Goal: Task Accomplishment & Management: Manage account settings

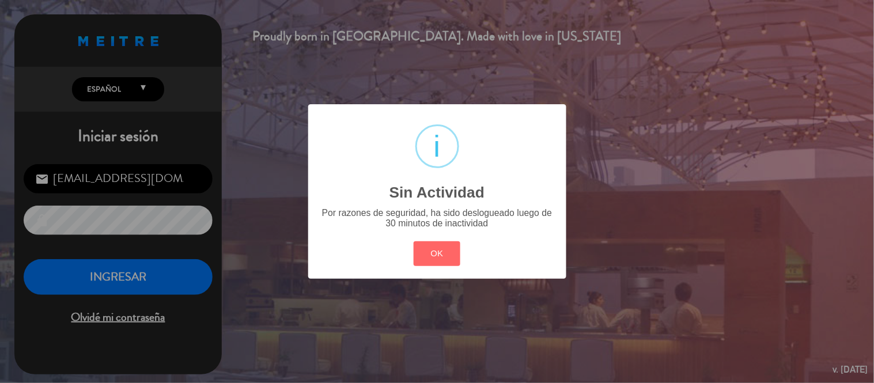
drag, startPoint x: 0, startPoint y: 0, endPoint x: 216, endPoint y: 263, distance: 340.5
click at [444, 255] on button "OK" at bounding box center [437, 253] width 47 height 25
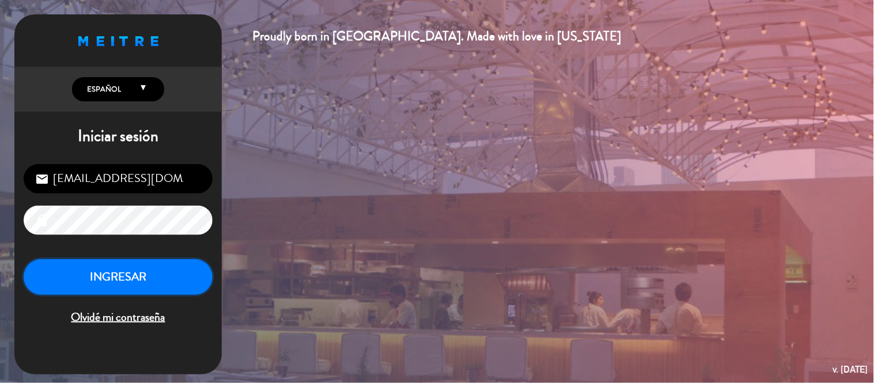
click at [59, 277] on button "INGRESAR" at bounding box center [118, 277] width 189 height 36
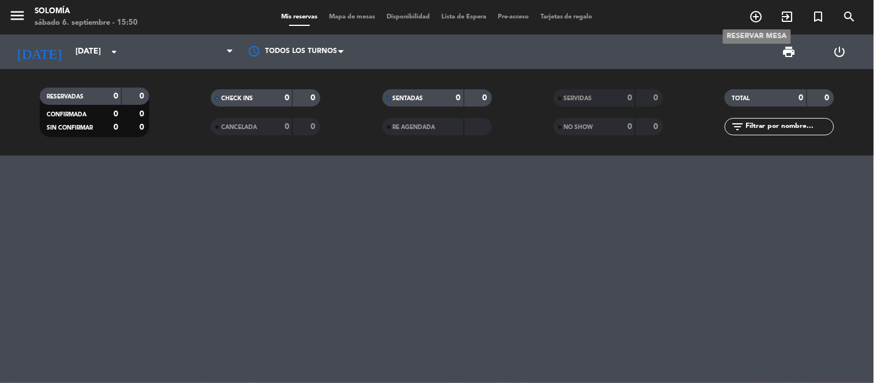
click at [755, 19] on icon "add_circle_outline" at bounding box center [756, 17] width 14 height 14
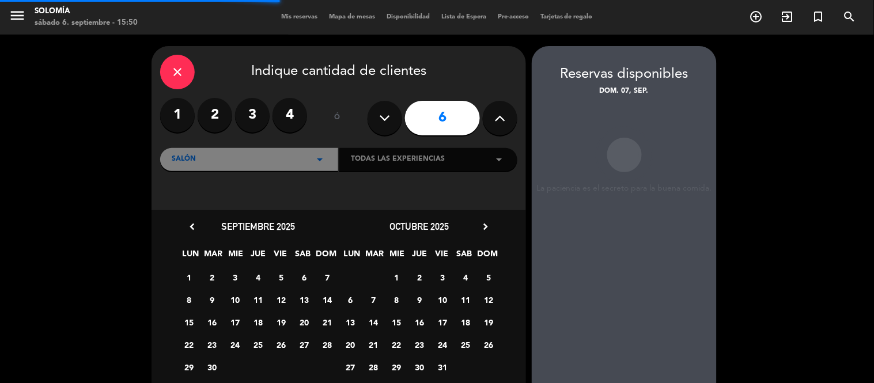
click at [172, 67] on icon "close" at bounding box center [178, 72] width 14 height 14
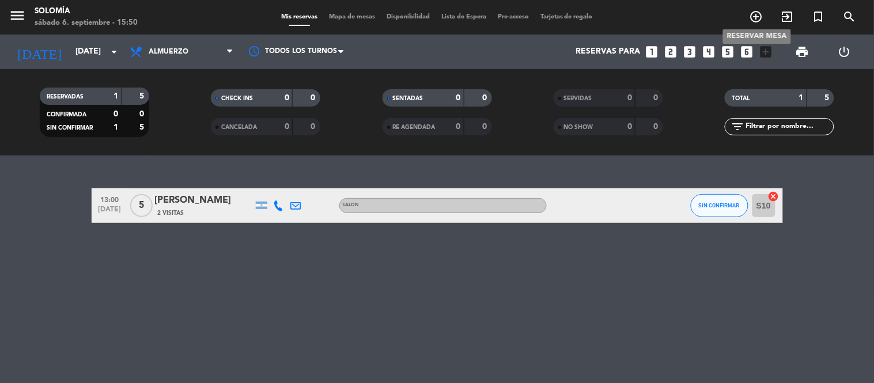
click at [756, 15] on icon "add_circle_outline" at bounding box center [756, 17] width 14 height 14
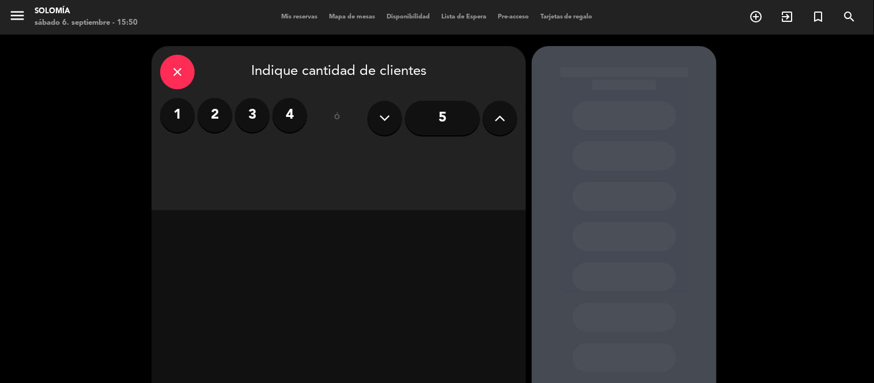
click at [208, 119] on label "2" at bounding box center [215, 115] width 35 height 35
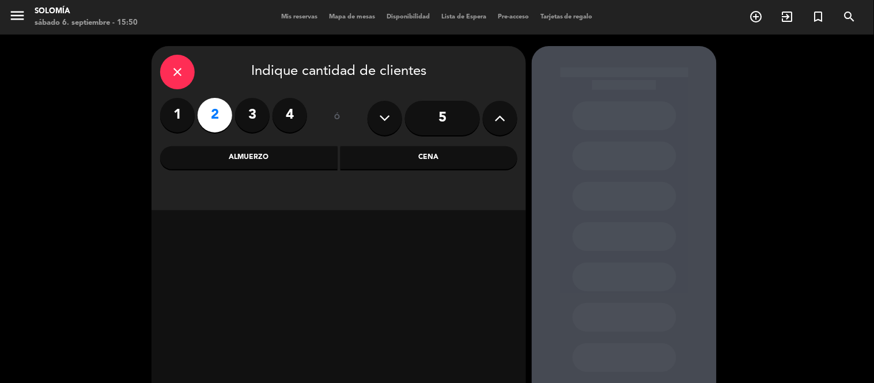
click at [442, 156] on div "Cena" at bounding box center [428, 157] width 177 height 23
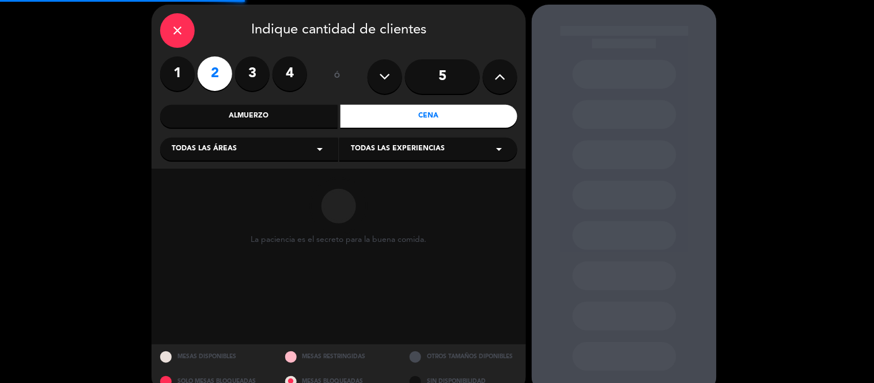
scroll to position [63, 0]
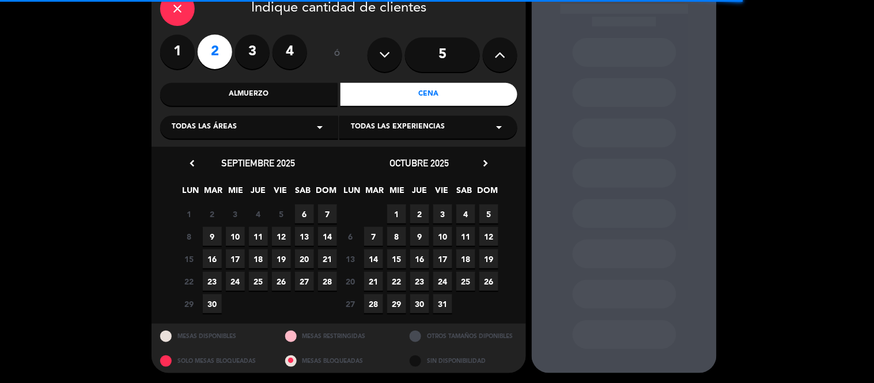
click at [304, 214] on span "6" at bounding box center [304, 213] width 19 height 19
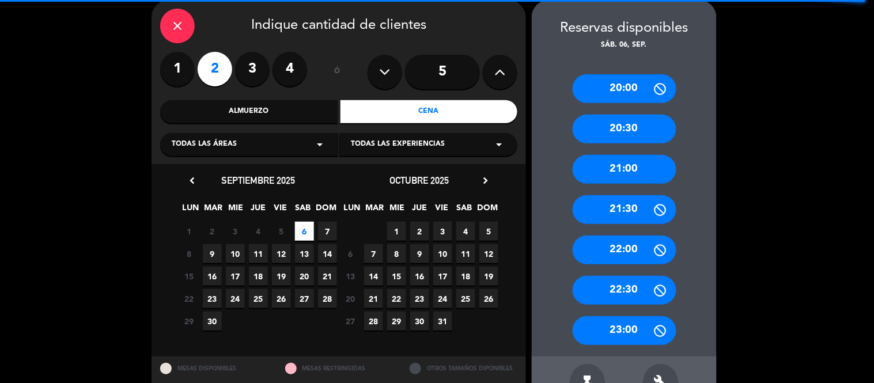
click at [636, 89] on div "20:00" at bounding box center [625, 88] width 104 height 29
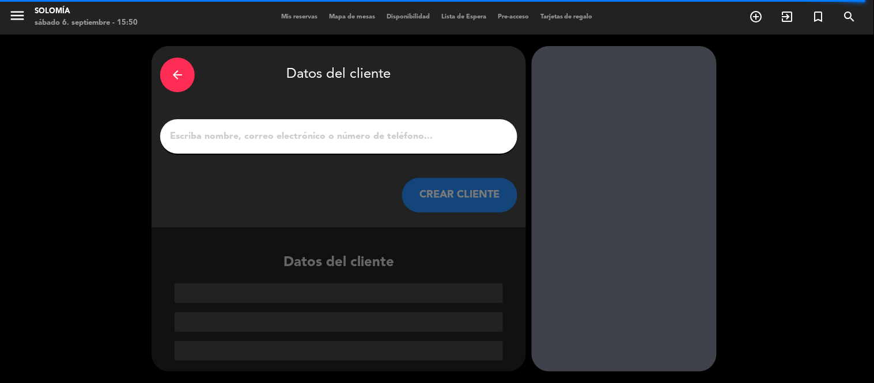
click at [363, 145] on div at bounding box center [338, 136] width 357 height 35
click at [166, 77] on div "arrow_back" at bounding box center [177, 75] width 35 height 35
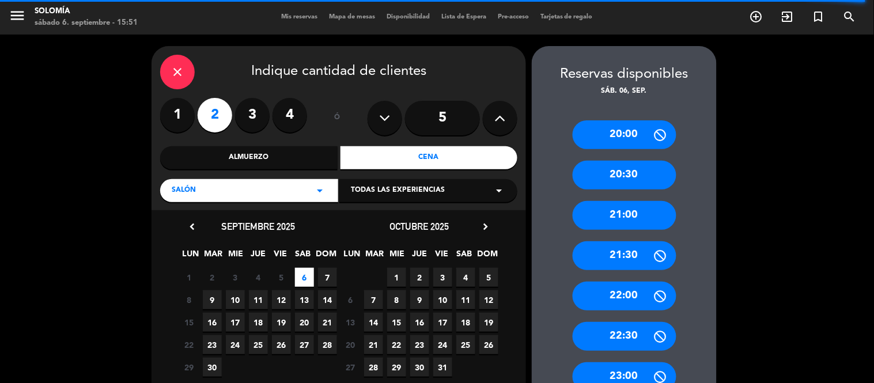
click at [631, 185] on div "20:30" at bounding box center [625, 175] width 104 height 29
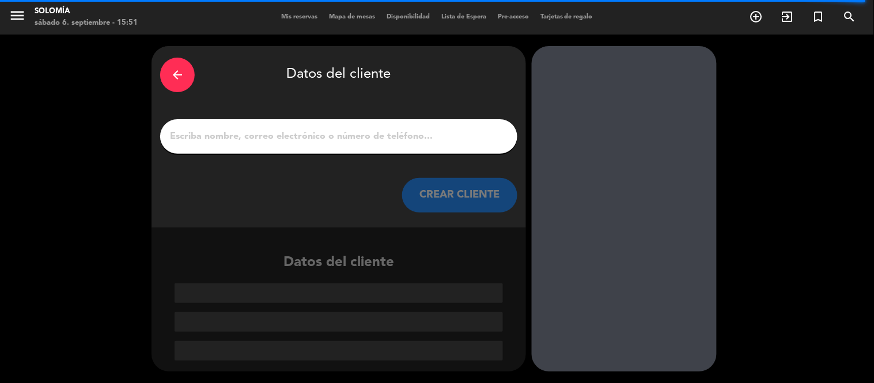
click at [277, 141] on input "1" at bounding box center [339, 136] width 340 height 16
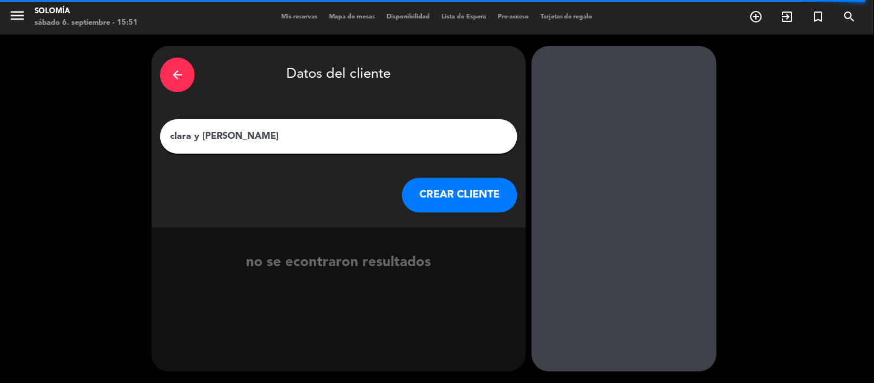
type input "clara y [PERSON_NAME]"
click at [464, 204] on button "CREAR CLIENTE" at bounding box center [459, 195] width 115 height 35
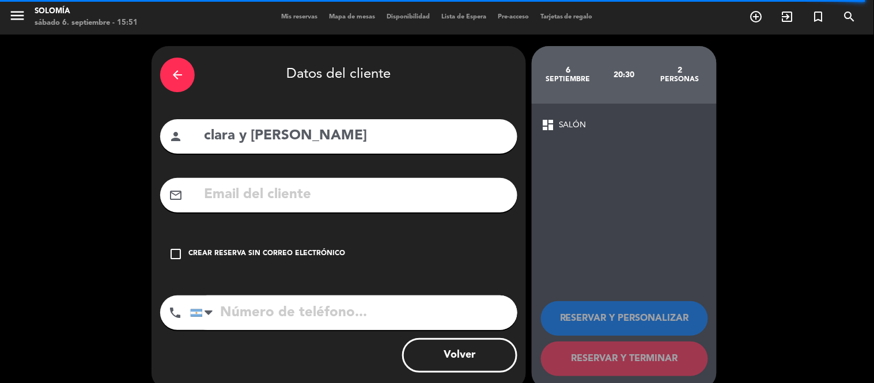
click at [303, 251] on div "Crear reserva sin correo electrónico" at bounding box center [266, 254] width 157 height 12
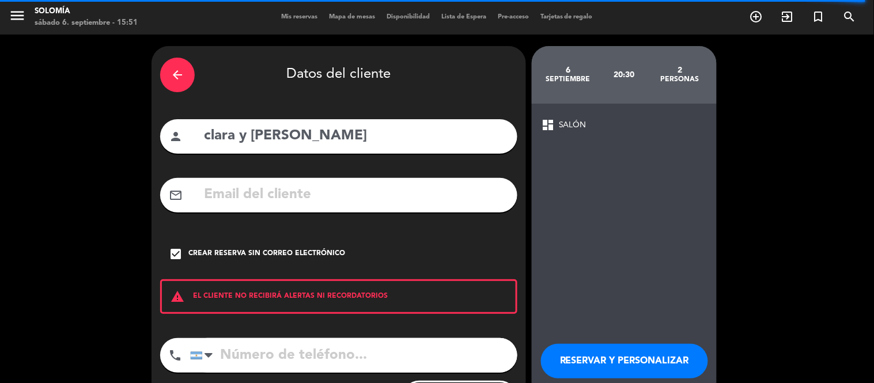
click at [599, 359] on button "RESERVAR Y PERSONALIZAR" at bounding box center [624, 361] width 167 height 35
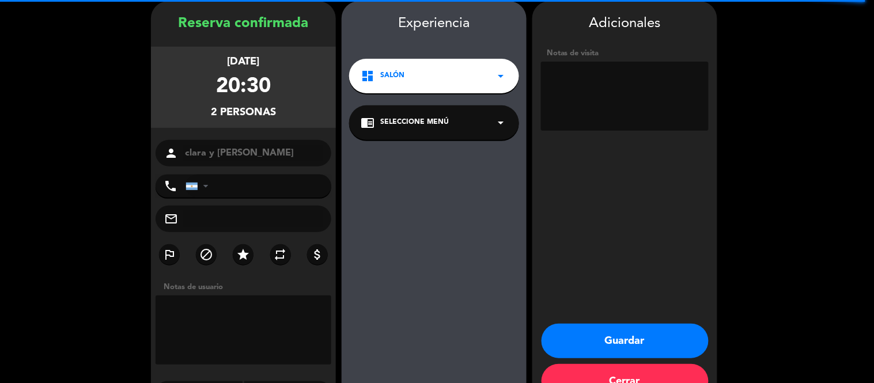
scroll to position [46, 0]
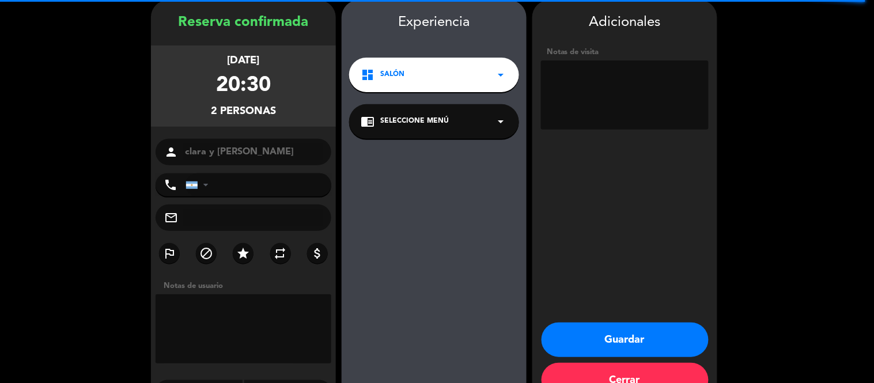
click at [607, 101] on textarea at bounding box center [625, 94] width 168 height 69
type textarea "mesa 8"
click at [618, 343] on button "Guardar" at bounding box center [624, 340] width 167 height 35
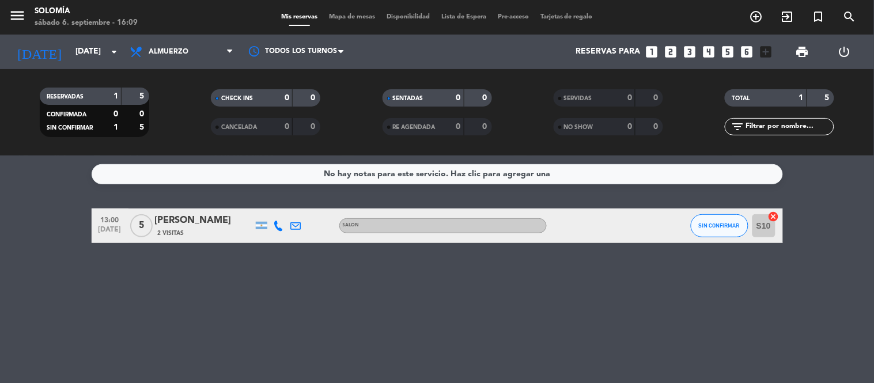
click at [690, 54] on icon "looks_3" at bounding box center [690, 51] width 15 height 15
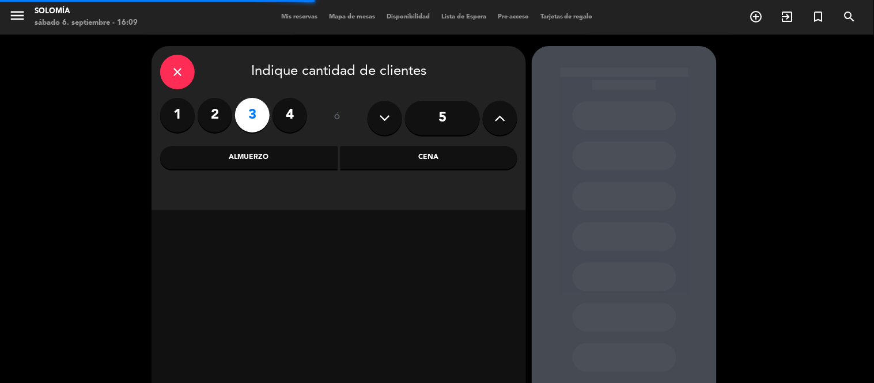
click at [263, 160] on div "Almuerzo" at bounding box center [248, 157] width 177 height 23
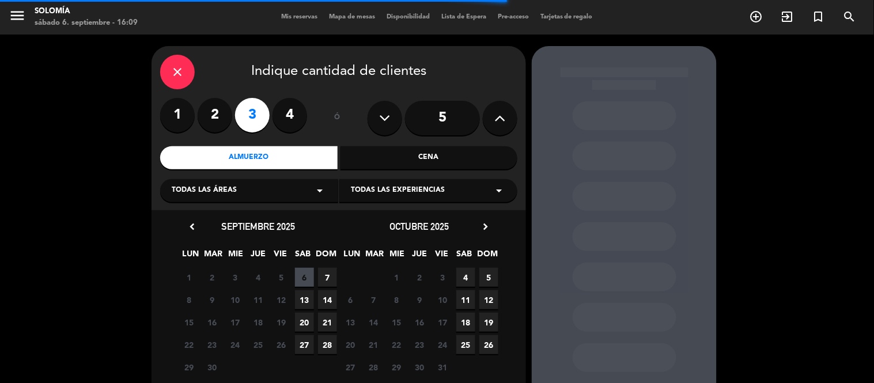
click at [326, 276] on span "7" at bounding box center [327, 277] width 19 height 19
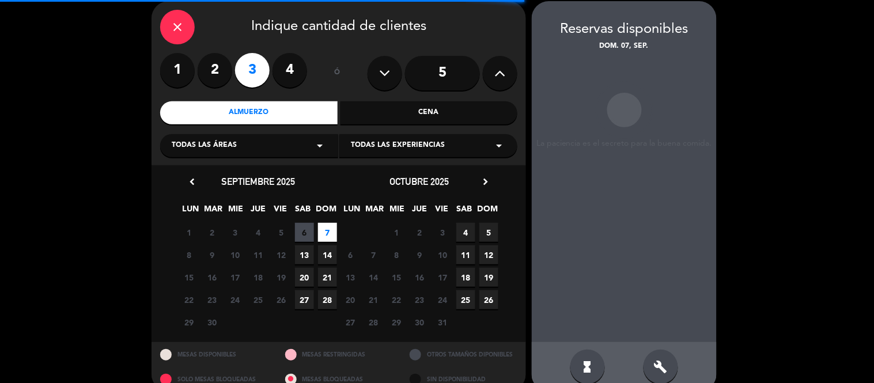
scroll to position [46, 0]
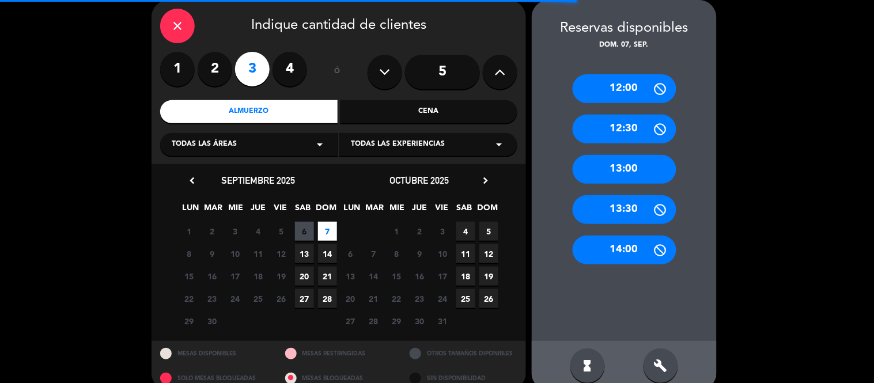
click at [634, 173] on div "13:00" at bounding box center [625, 169] width 104 height 29
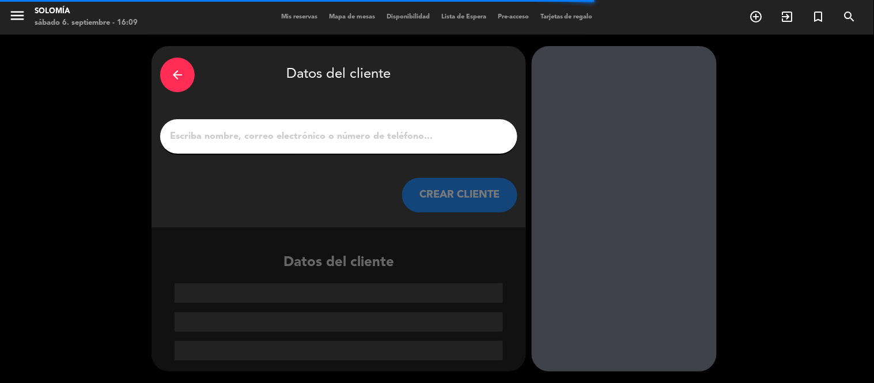
scroll to position [0, 0]
click at [381, 142] on input "1" at bounding box center [339, 136] width 340 height 16
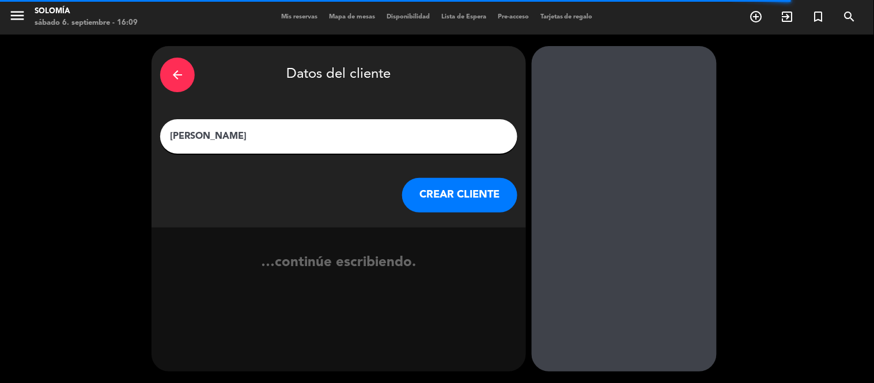
type input "[PERSON_NAME]"
click at [448, 195] on button "CREAR CLIENTE" at bounding box center [459, 195] width 115 height 35
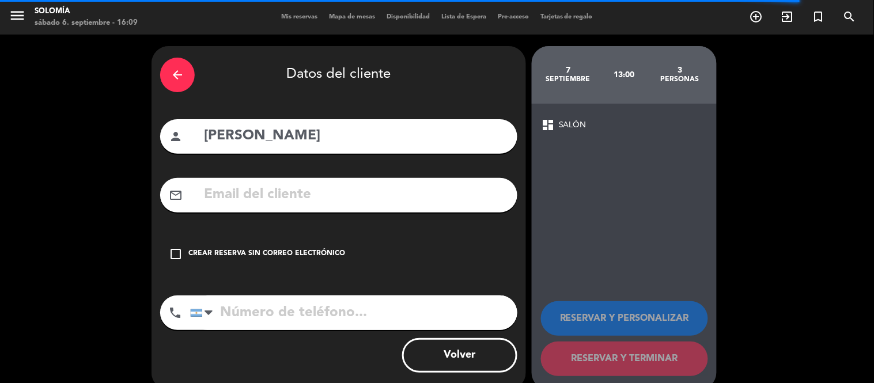
click at [217, 252] on div "Crear reserva sin correo electrónico" at bounding box center [266, 254] width 157 height 12
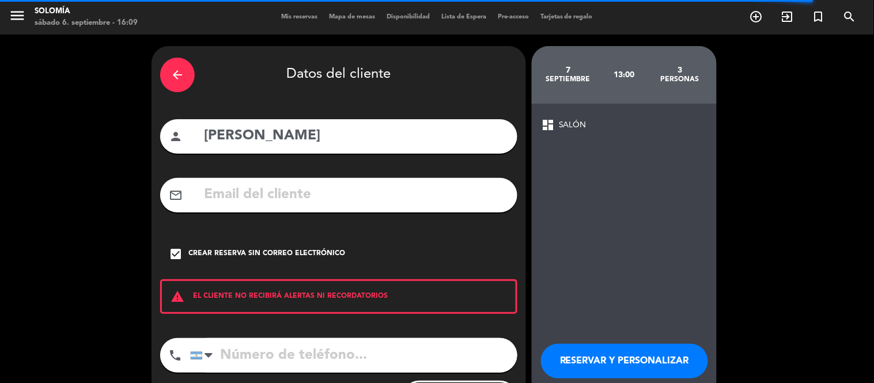
click at [584, 366] on button "RESERVAR Y PERSONALIZAR" at bounding box center [624, 361] width 167 height 35
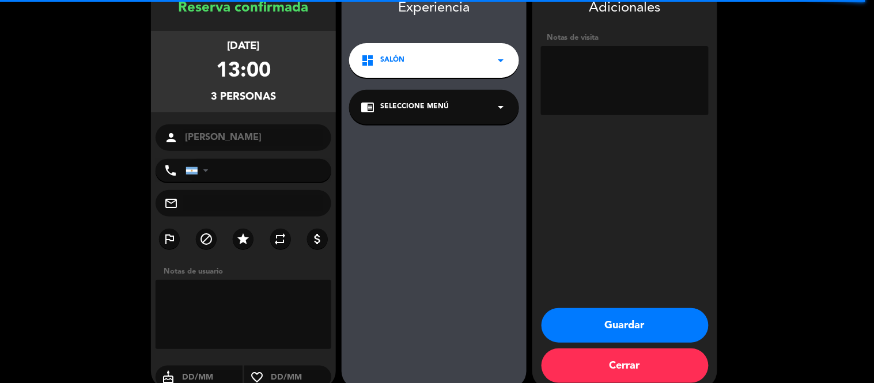
scroll to position [46, 0]
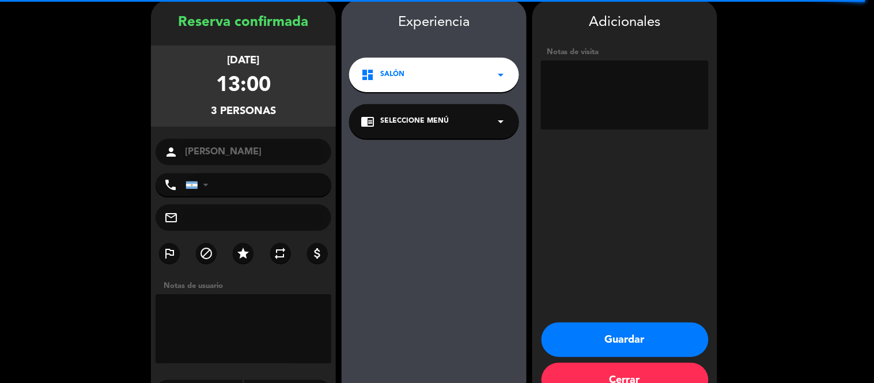
click at [591, 96] on textarea at bounding box center [625, 94] width 168 height 69
type textarea "mesa 14"
click at [634, 338] on button "Guardar" at bounding box center [624, 340] width 167 height 35
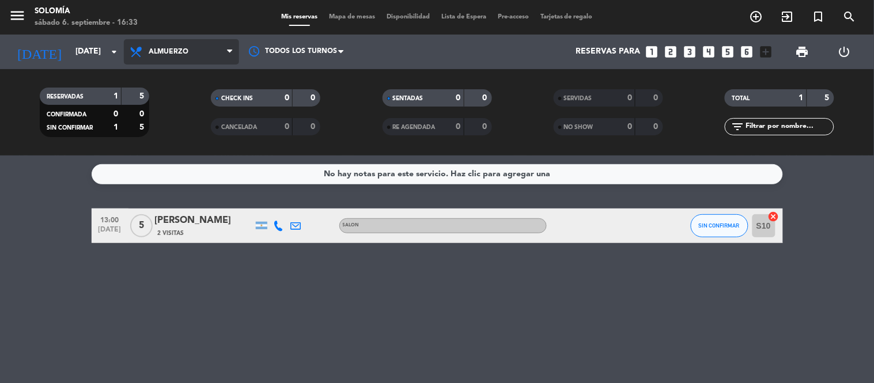
click at [231, 54] on icon at bounding box center [229, 51] width 5 height 9
click at [190, 125] on div "menu [PERSON_NAME][DATE] 6. septiembre - 16:33 Mis reservas Mapa de mesas Dispo…" at bounding box center [437, 78] width 874 height 156
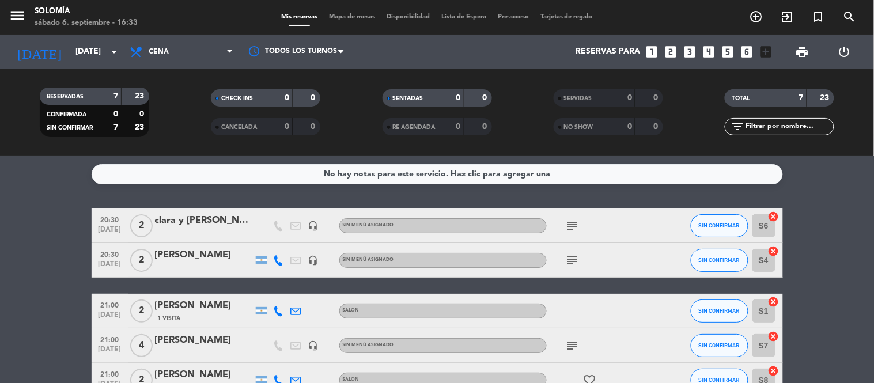
click at [571, 225] on icon "subject" at bounding box center [573, 226] width 14 height 14
click at [568, 259] on icon "subject" at bounding box center [573, 260] width 14 height 14
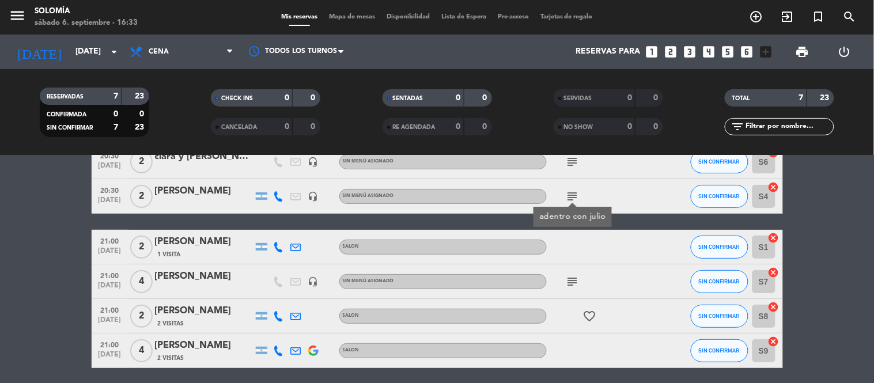
click at [574, 278] on icon "subject" at bounding box center [573, 282] width 14 height 14
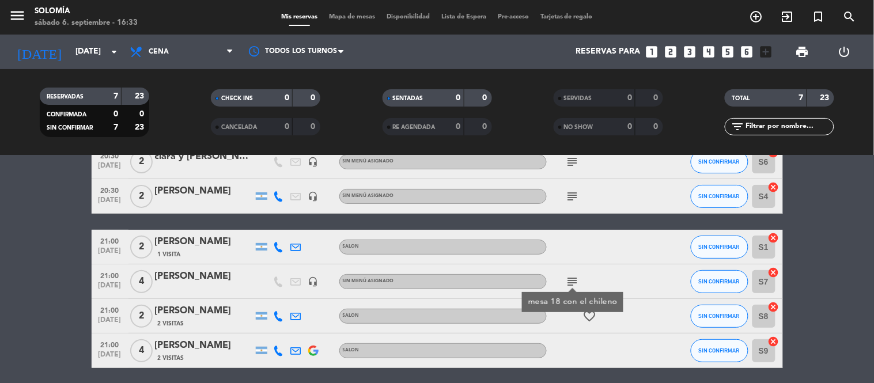
click at [581, 348] on div at bounding box center [599, 351] width 104 height 34
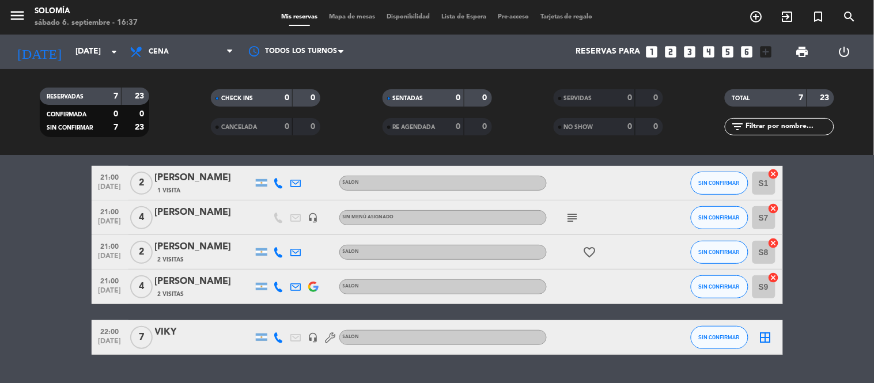
click at [177, 211] on div "[PERSON_NAME]" at bounding box center [204, 212] width 98 height 15
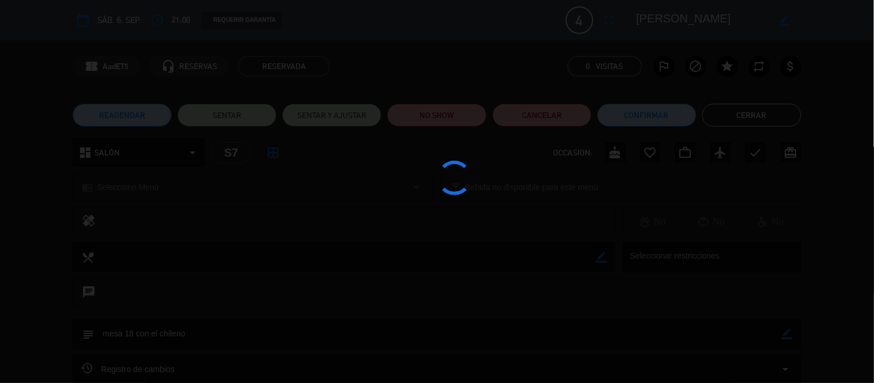
click at [177, 211] on div at bounding box center [437, 191] width 874 height 383
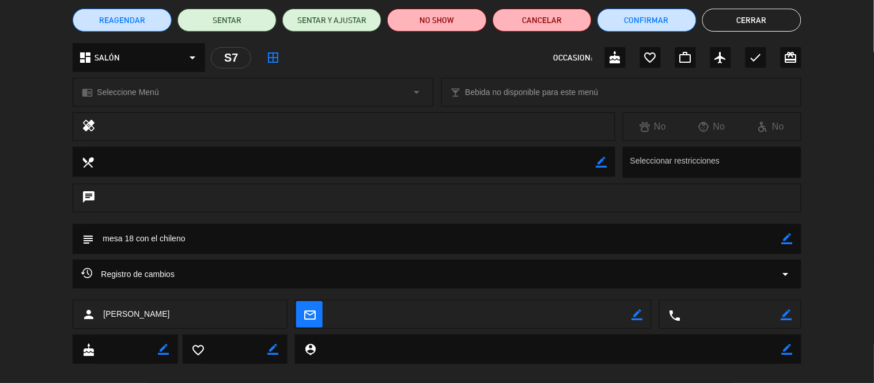
scroll to position [111, 0]
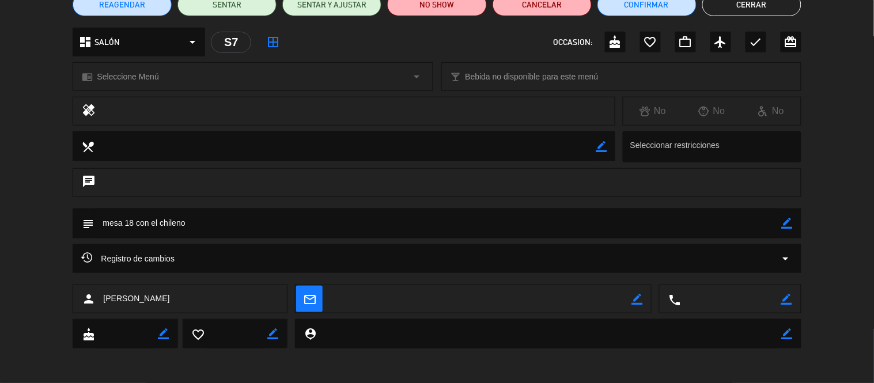
click at [709, 12] on button "Cerrar" at bounding box center [751, 4] width 99 height 23
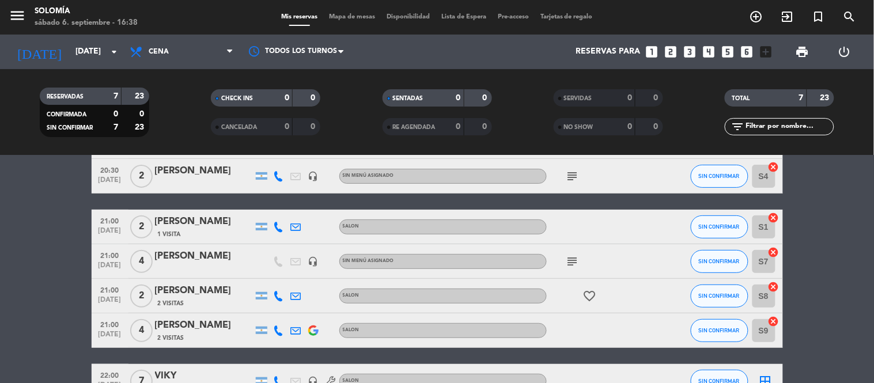
scroll to position [0, 0]
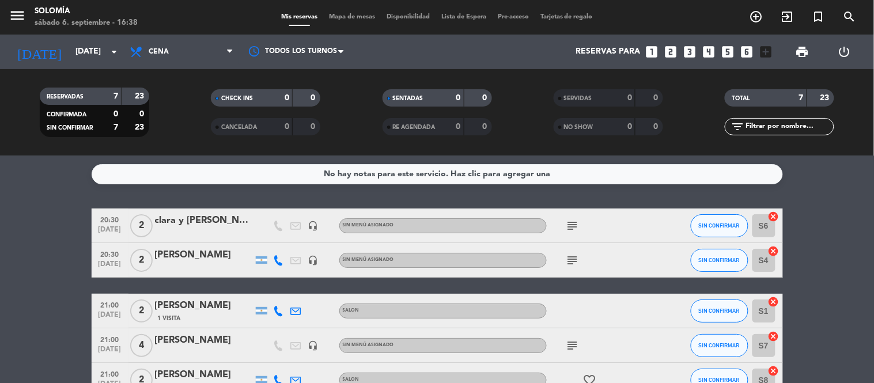
click at [575, 226] on icon "subject" at bounding box center [573, 226] width 14 height 14
drag, startPoint x: 565, startPoint y: 194, endPoint x: 561, endPoint y: 237, distance: 42.8
click at [562, 198] on div "No hay notas para este servicio. Haz clic para agregar una 20:30 [DATE] 2 clara…" at bounding box center [437, 270] width 874 height 228
click at [569, 258] on icon "subject" at bounding box center [573, 260] width 14 height 14
click at [557, 192] on div "No hay notas para este servicio. Haz clic para agregar una 20:30 [DATE] 2 clara…" at bounding box center [437, 270] width 874 height 228
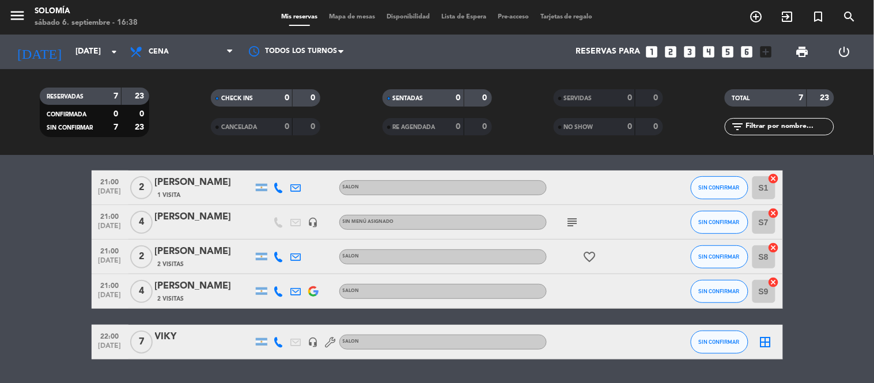
scroll to position [128, 0]
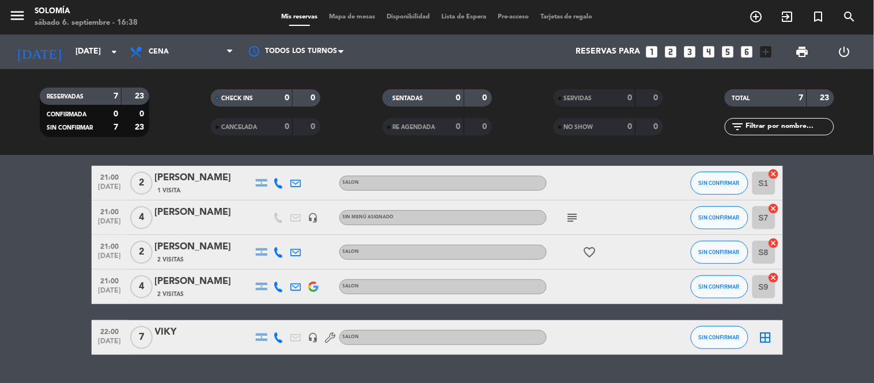
click at [577, 215] on icon "subject" at bounding box center [573, 218] width 14 height 14
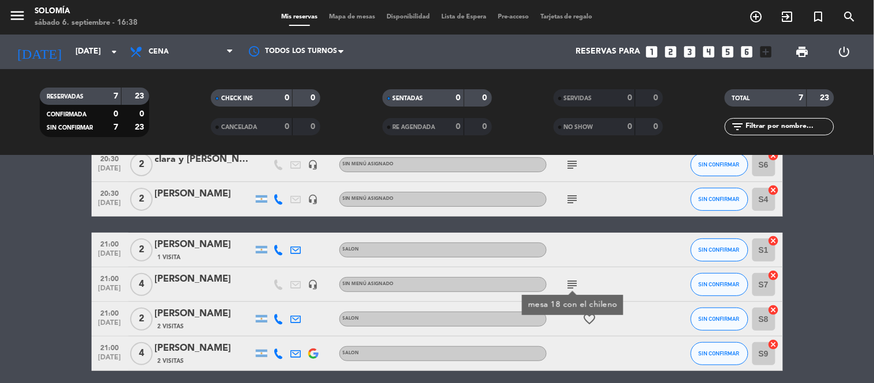
scroll to position [0, 0]
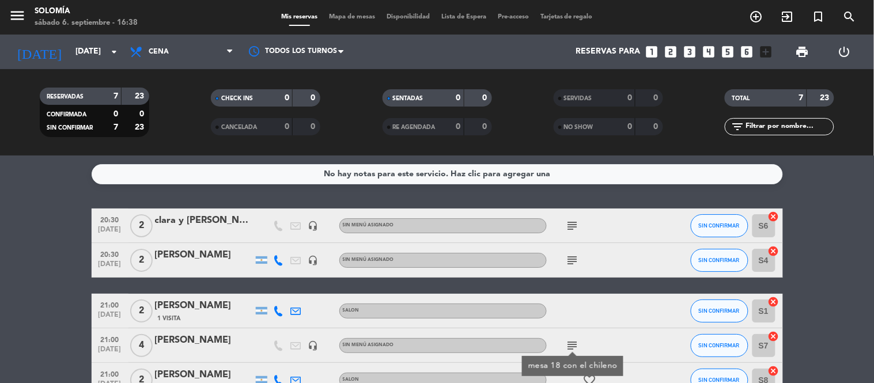
click at [561, 285] on div "20:30 [DATE] 2 clara y [PERSON_NAME] headset_mic Sin menú asignado subject SIN …" at bounding box center [437, 346] width 691 height 274
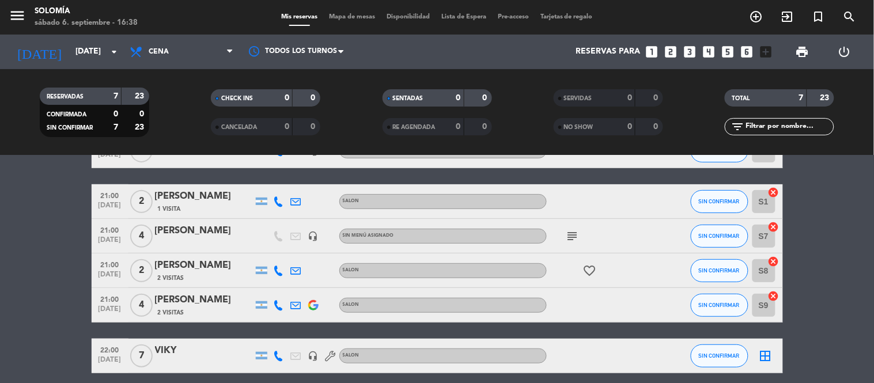
scroll to position [128, 0]
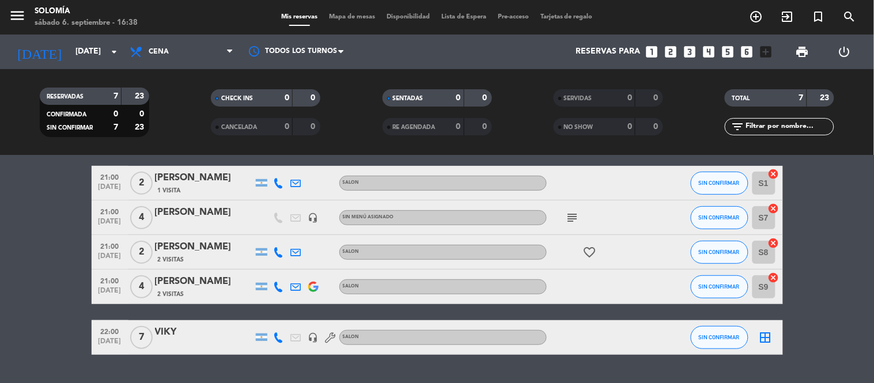
click at [565, 269] on div "20:30 [DATE] 2 clara y [PERSON_NAME] headset_mic Sin menú asignado subject SIN …" at bounding box center [437, 218] width 691 height 274
drag, startPoint x: 463, startPoint y: 60, endPoint x: 820, endPoint y: 208, distance: 386.6
click at [820, 208] on bookings-row "20:30 [DATE] 2 clara y [PERSON_NAME] headset_mic Sin menú asignado subject SIN …" at bounding box center [437, 218] width 874 height 274
